Goal: Task Accomplishment & Management: Complete application form

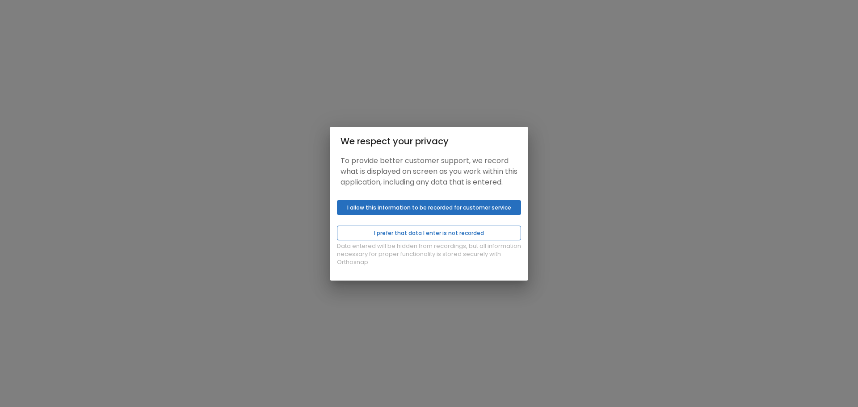
click at [453, 240] on button "I prefer that data I enter is not recorded" at bounding box center [429, 233] width 184 height 15
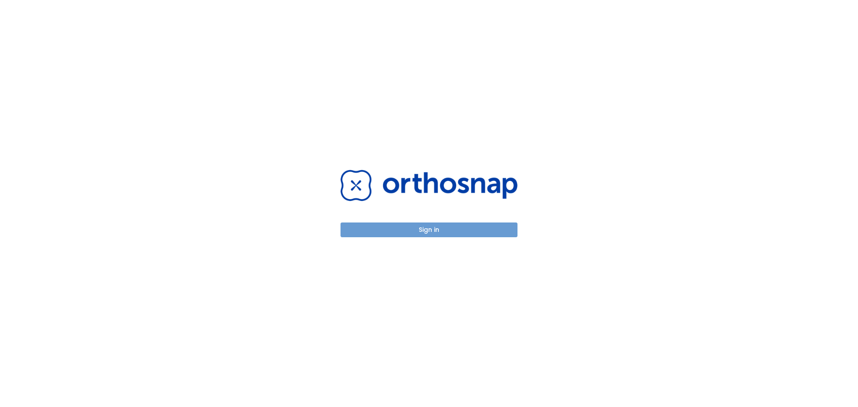
click at [450, 229] on button "Sign in" at bounding box center [428, 229] width 177 height 15
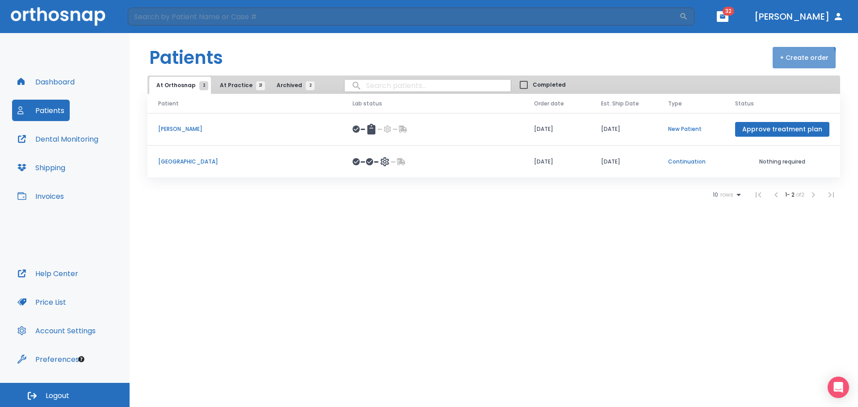
click at [793, 63] on button "+ Create order" at bounding box center [803, 57] width 63 height 21
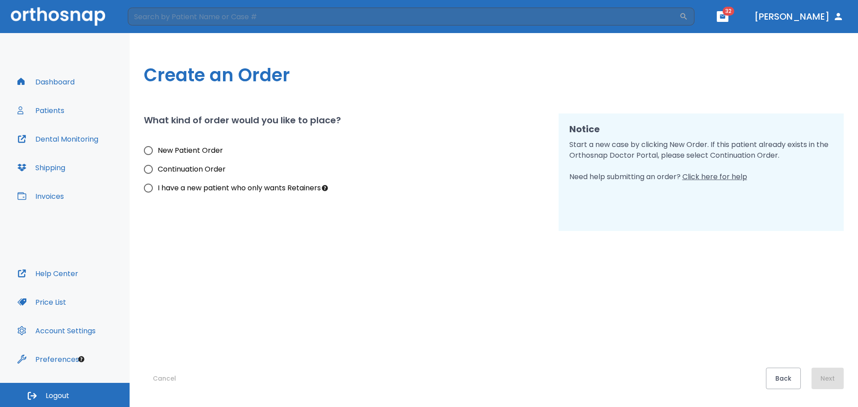
click at [223, 185] on span "I have a new patient who only wants Retainers" at bounding box center [239, 188] width 163 height 11
click at [158, 185] on input "I have a new patient who only wants Retainers" at bounding box center [148, 188] width 19 height 19
radio input "true"
click at [835, 373] on button "Next" at bounding box center [827, 378] width 32 height 21
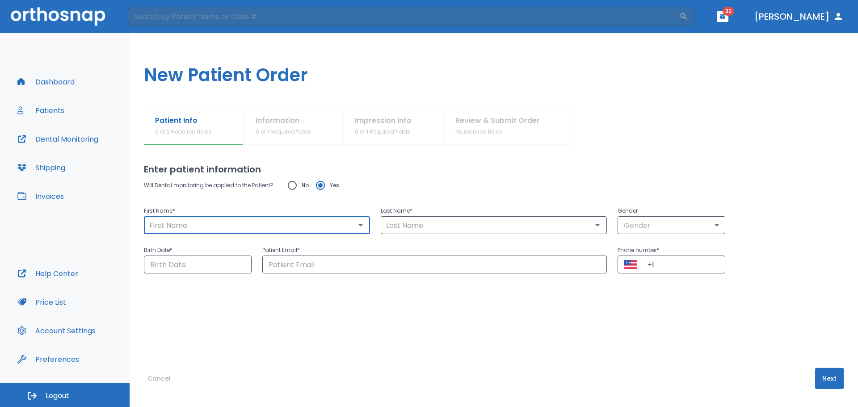
click at [261, 219] on input "text" at bounding box center [257, 225] width 221 height 13
type input "[PERSON_NAME]"
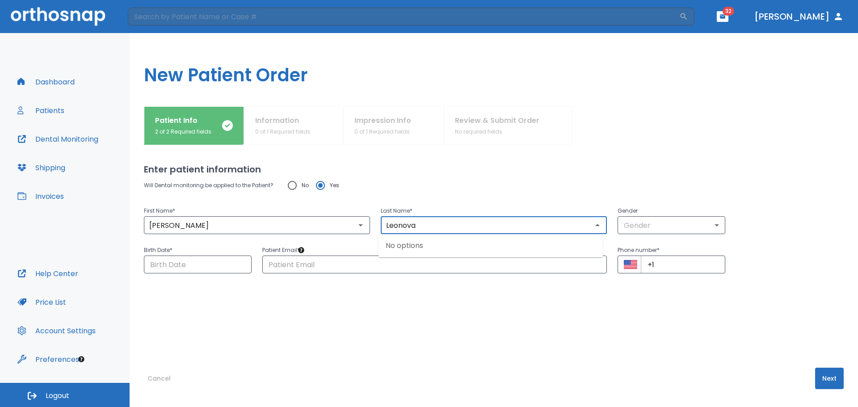
type input "Leonova"
click at [583, 188] on div "Will Dental monitoring be applied to the Patient? No Yes" at bounding box center [493, 185] width 699 height 19
click at [636, 222] on body "​ 32 [PERSON_NAME] Dashboard Patients Dental Monitoring Shipping Invoices Help …" at bounding box center [429, 203] width 858 height 407
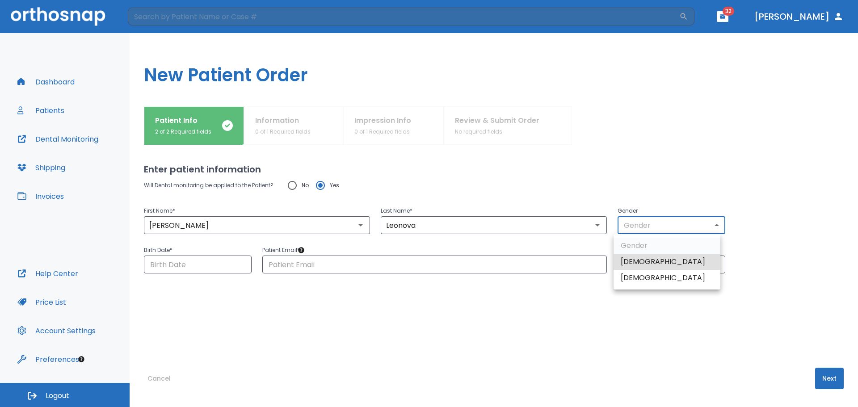
click at [657, 276] on li "[DEMOGRAPHIC_DATA]" at bounding box center [666, 278] width 107 height 16
type input "0"
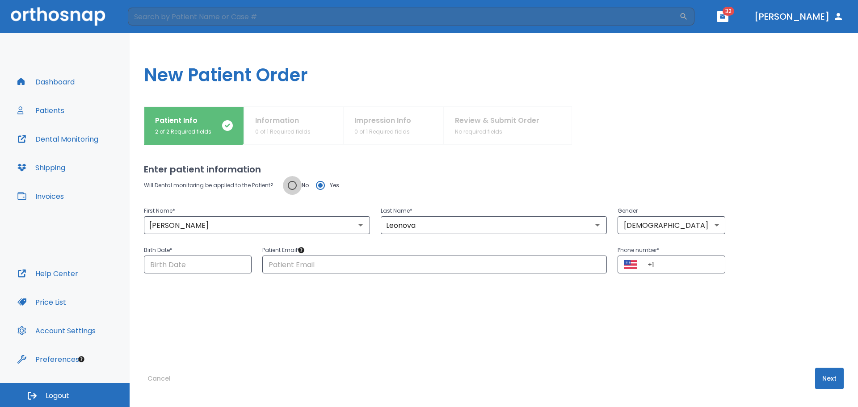
click at [295, 184] on input "No" at bounding box center [292, 185] width 19 height 19
radio input "true"
click at [834, 377] on button "Next" at bounding box center [829, 378] width 29 height 21
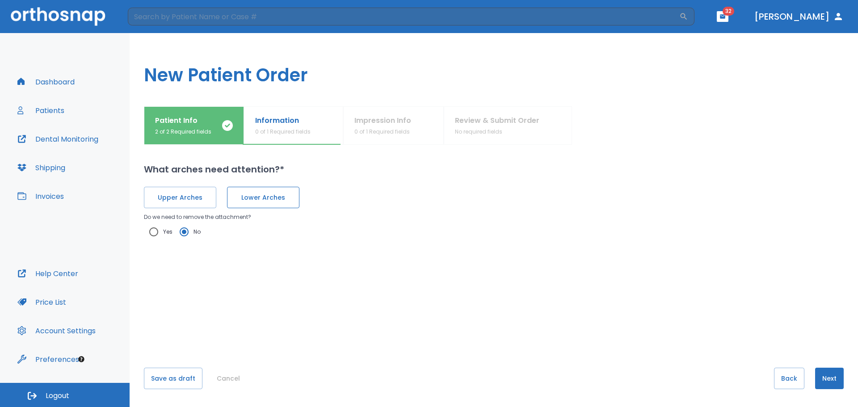
click at [260, 197] on span "Lower Arches" at bounding box center [263, 197] width 54 height 9
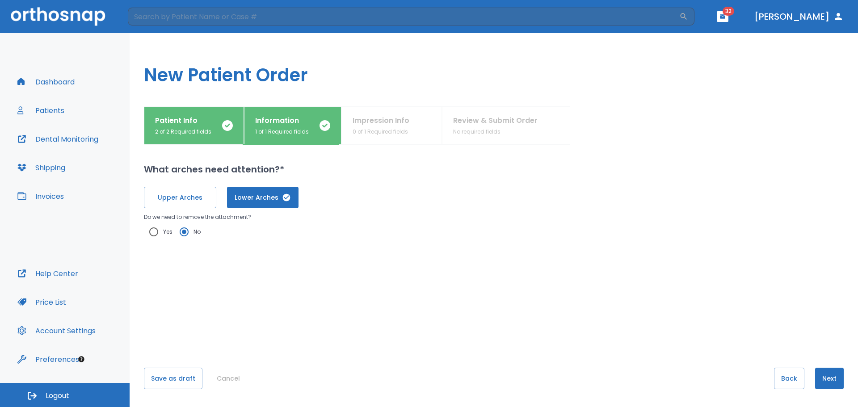
click at [832, 381] on button "Next" at bounding box center [829, 378] width 29 height 21
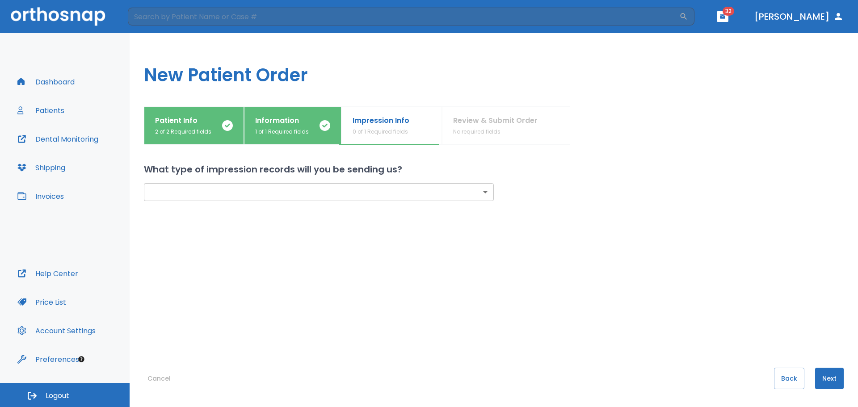
click at [375, 196] on body "​ 32 [PERSON_NAME] Dashboard Patients Dental Monitoring Shipping Invoices Help …" at bounding box center [429, 203] width 858 height 407
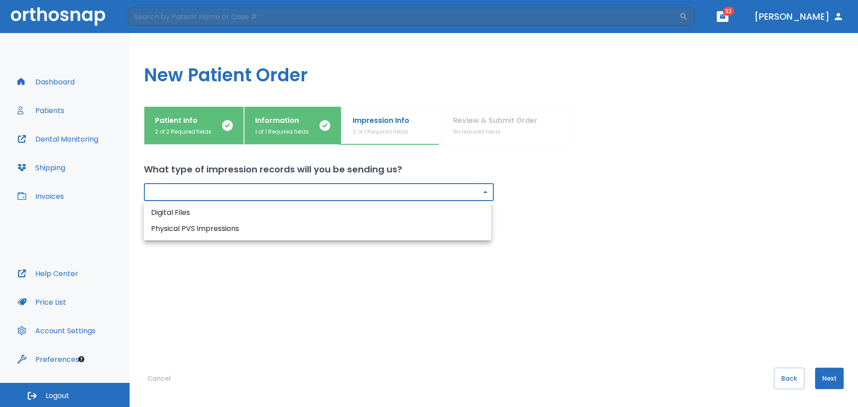
click at [197, 217] on li "Digital Files" at bounding box center [317, 213] width 347 height 16
type input "digital"
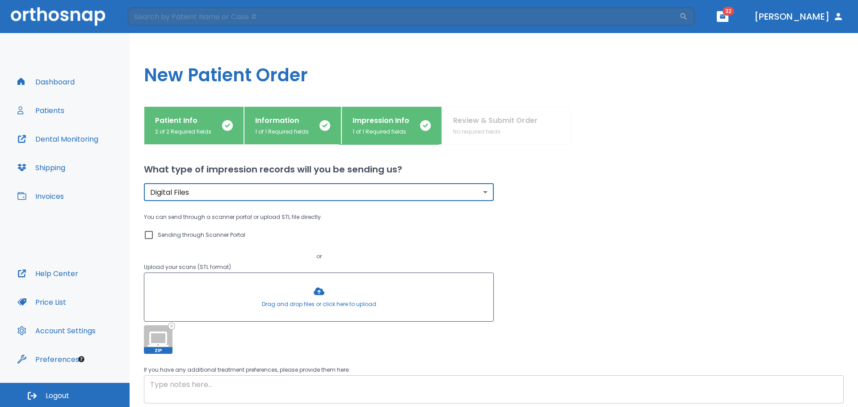
click at [226, 390] on textarea at bounding box center [493, 389] width 687 height 21
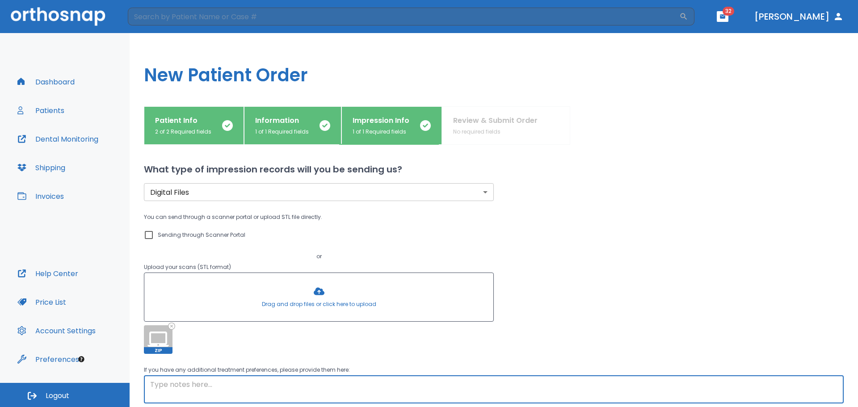
paste textarea "LOWER: clear [MEDICAL_DATA] with less stiff material, #30 missing area: pt. pla…"
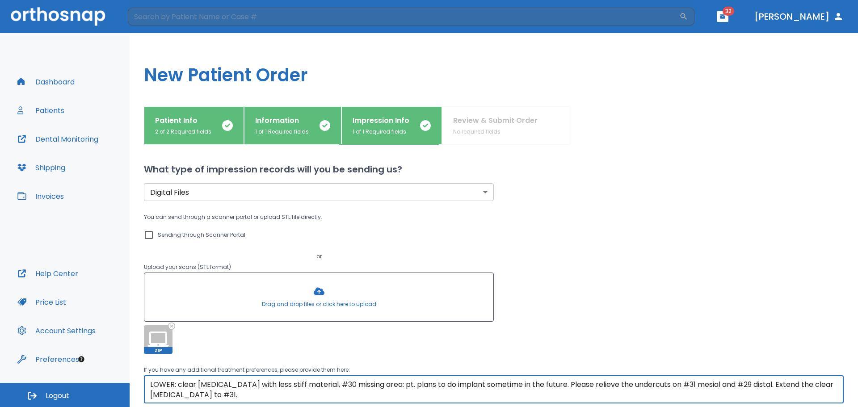
scroll to position [71, 0]
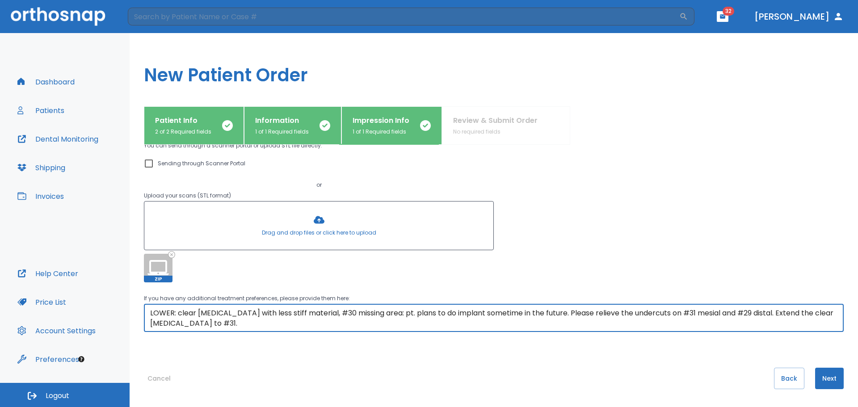
click at [395, 319] on textarea "LOWER: clear [MEDICAL_DATA] with less stiff material, #30 missing area: pt. pla…" at bounding box center [493, 318] width 687 height 21
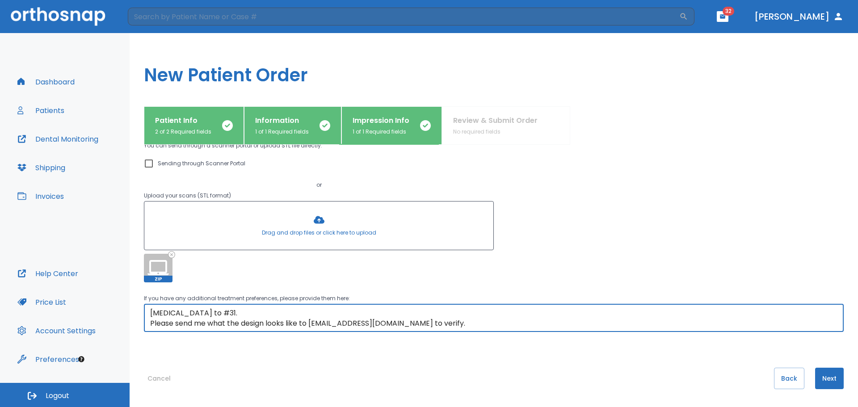
scroll to position [0, 0]
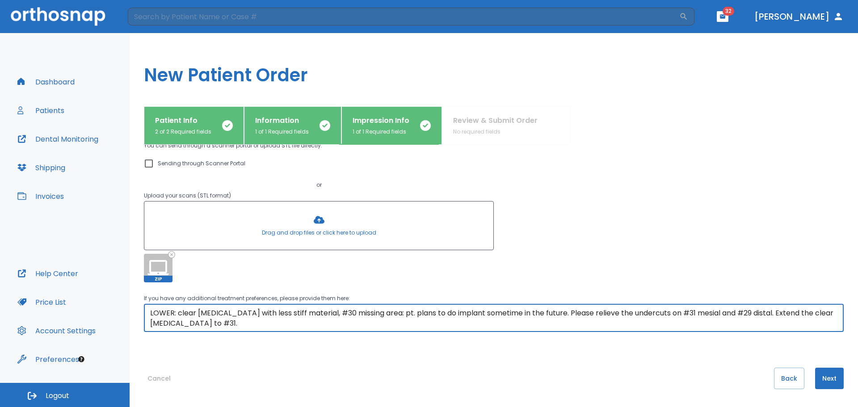
type textarea "LOWER: clear [MEDICAL_DATA] with less stiff material, #30 missing area: pt. pla…"
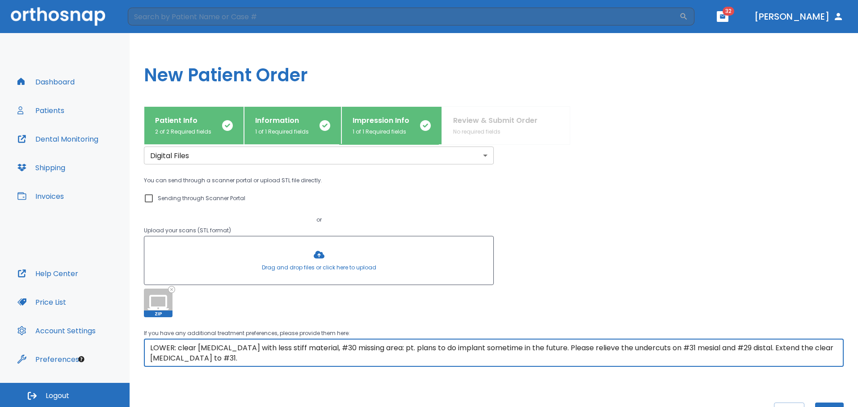
scroll to position [71, 0]
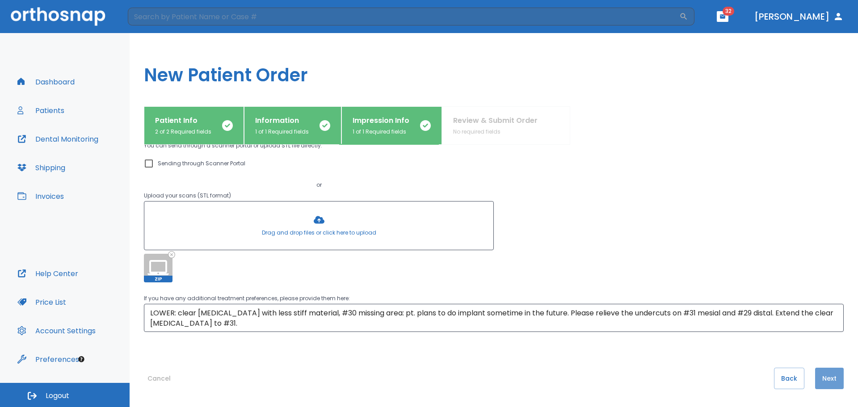
click at [830, 382] on button "Next" at bounding box center [829, 378] width 29 height 21
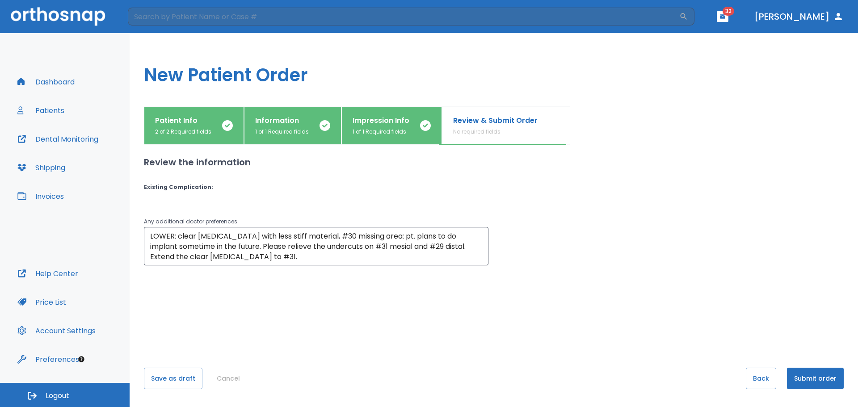
click at [810, 379] on button "Submit order" at bounding box center [815, 378] width 57 height 21
